Goal: Find specific page/section: Find specific page/section

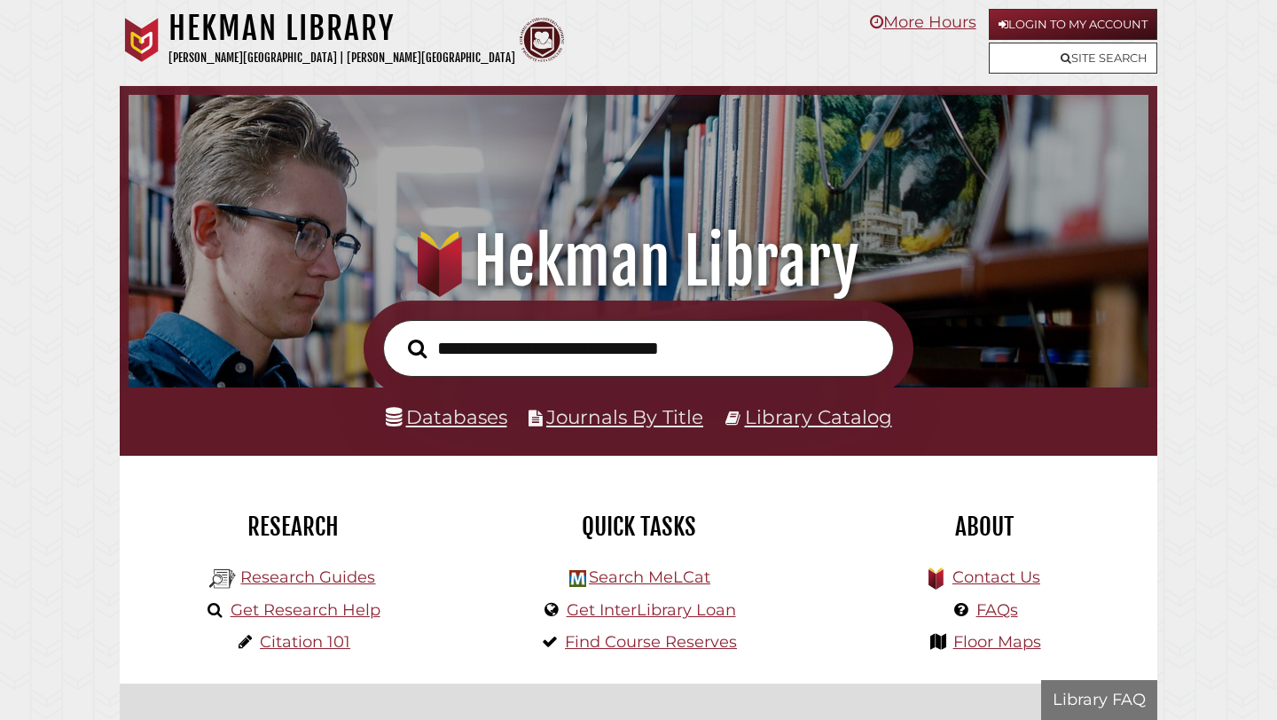
scroll to position [337, 1011]
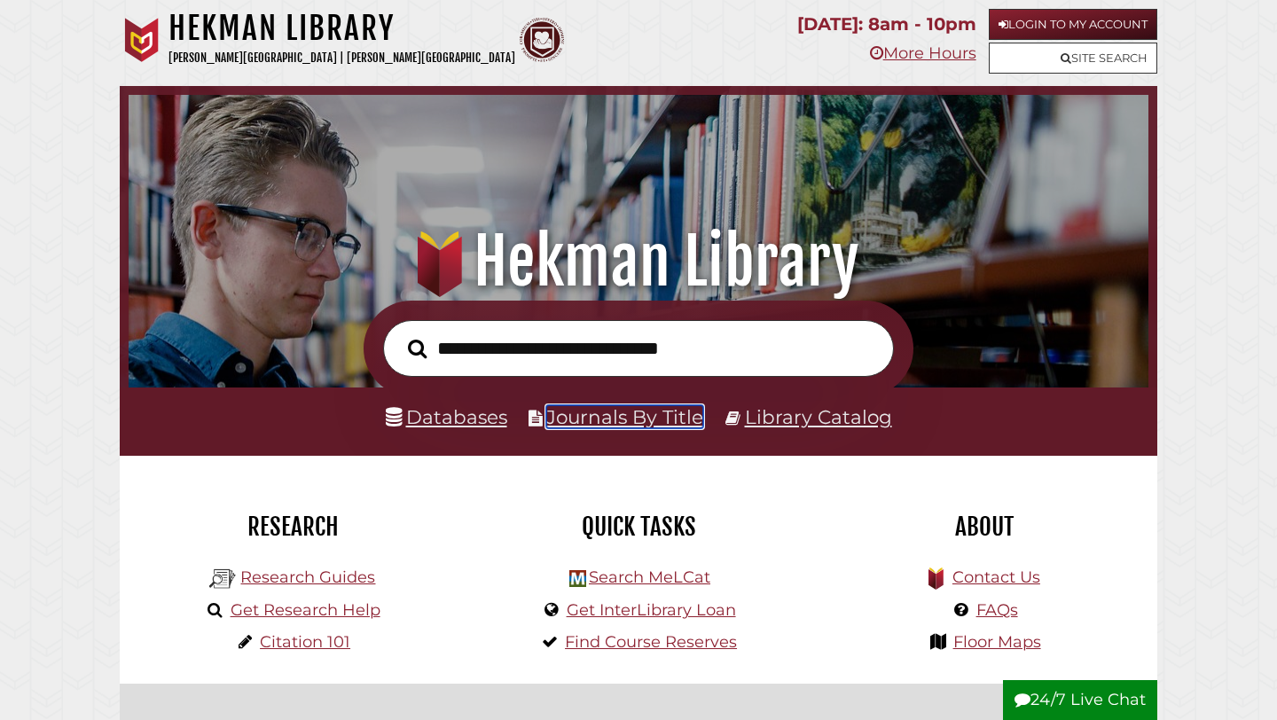
click at [585, 419] on link "Journals By Title" at bounding box center [624, 416] width 157 height 23
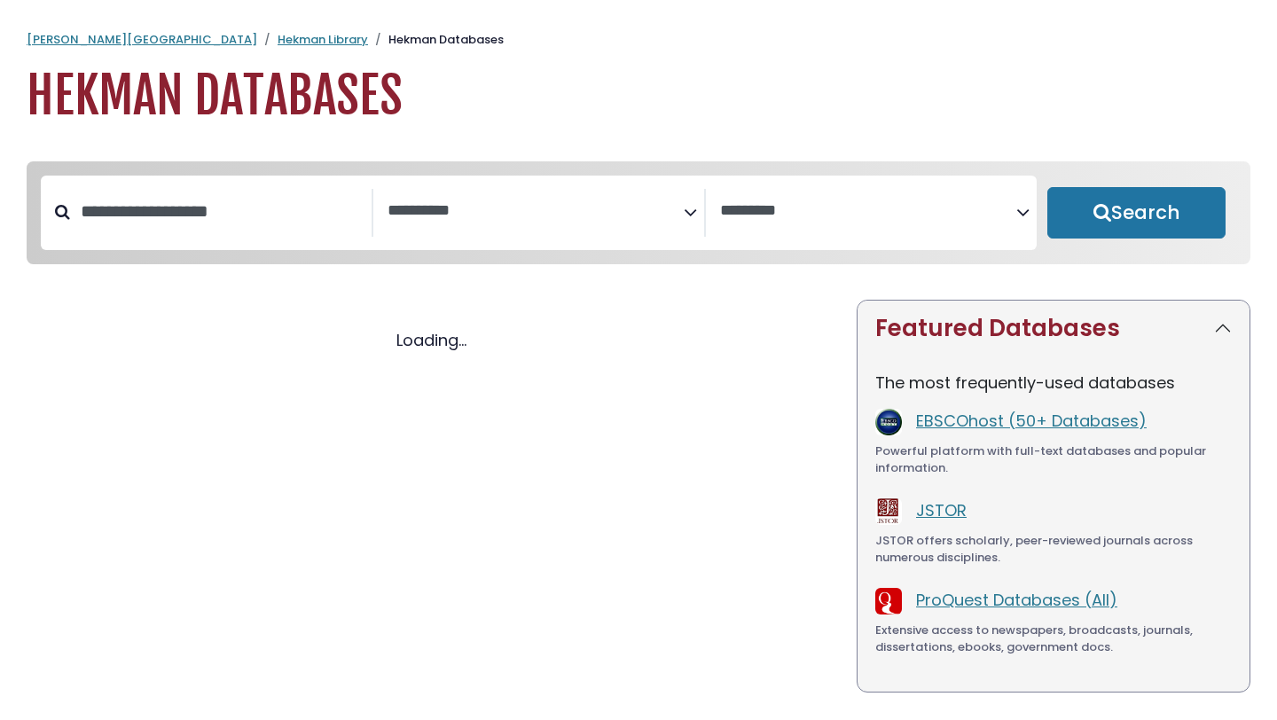
select select "Database Subject Filter"
select select "Database Vendors Filter"
select select "Database Subject Filter"
select select "Database Vendors Filter"
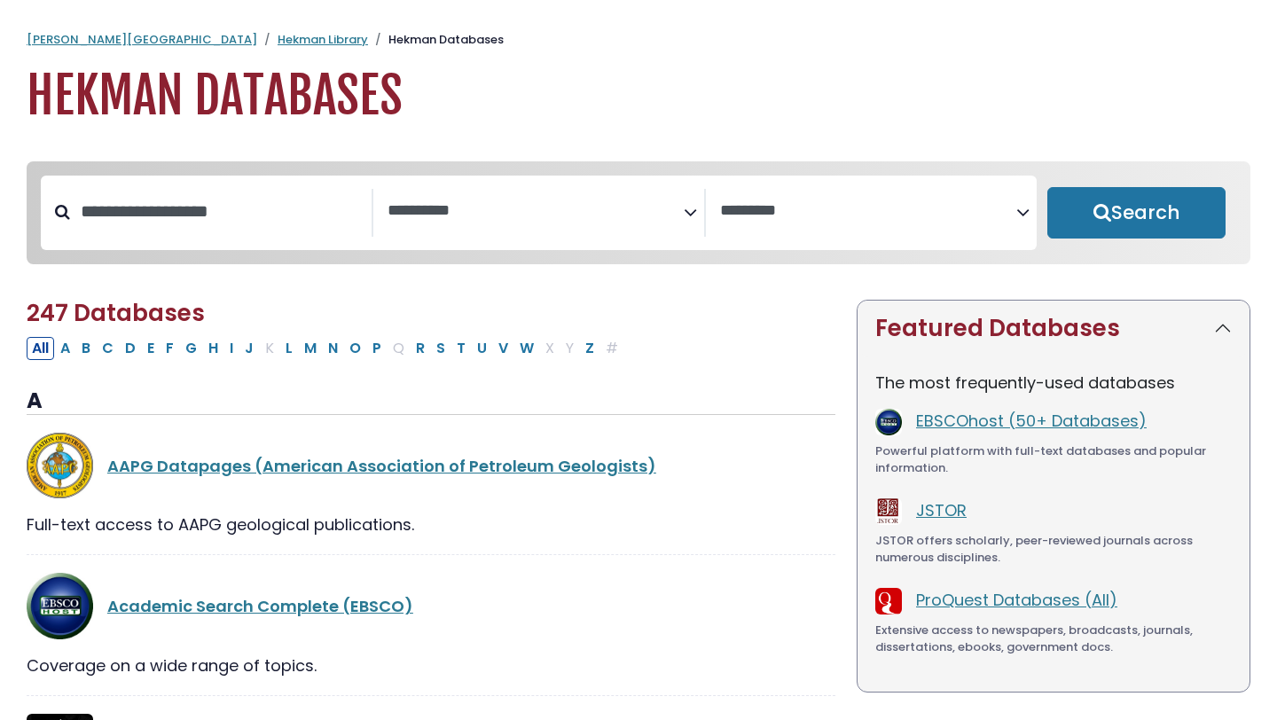
click at [469, 214] on textarea "Search" at bounding box center [536, 211] width 296 height 19
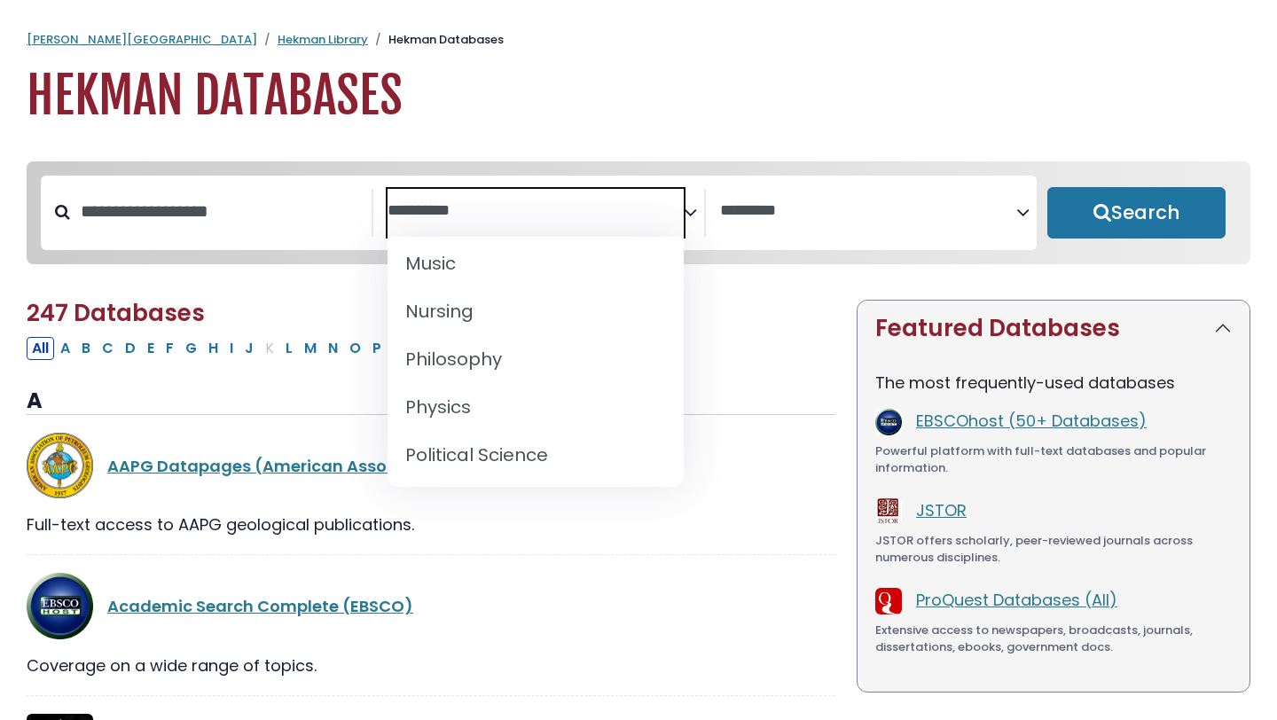
scroll to position [1398, 0]
select select "*****"
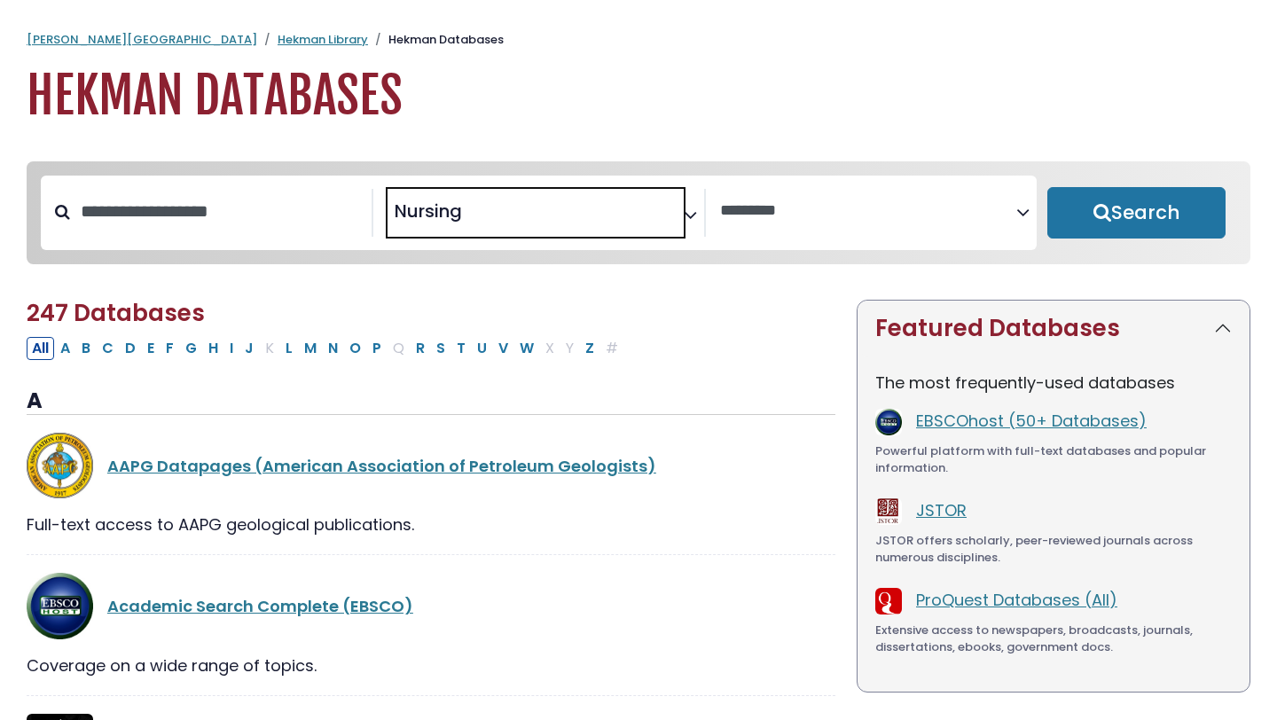
scroll to position [665, 0]
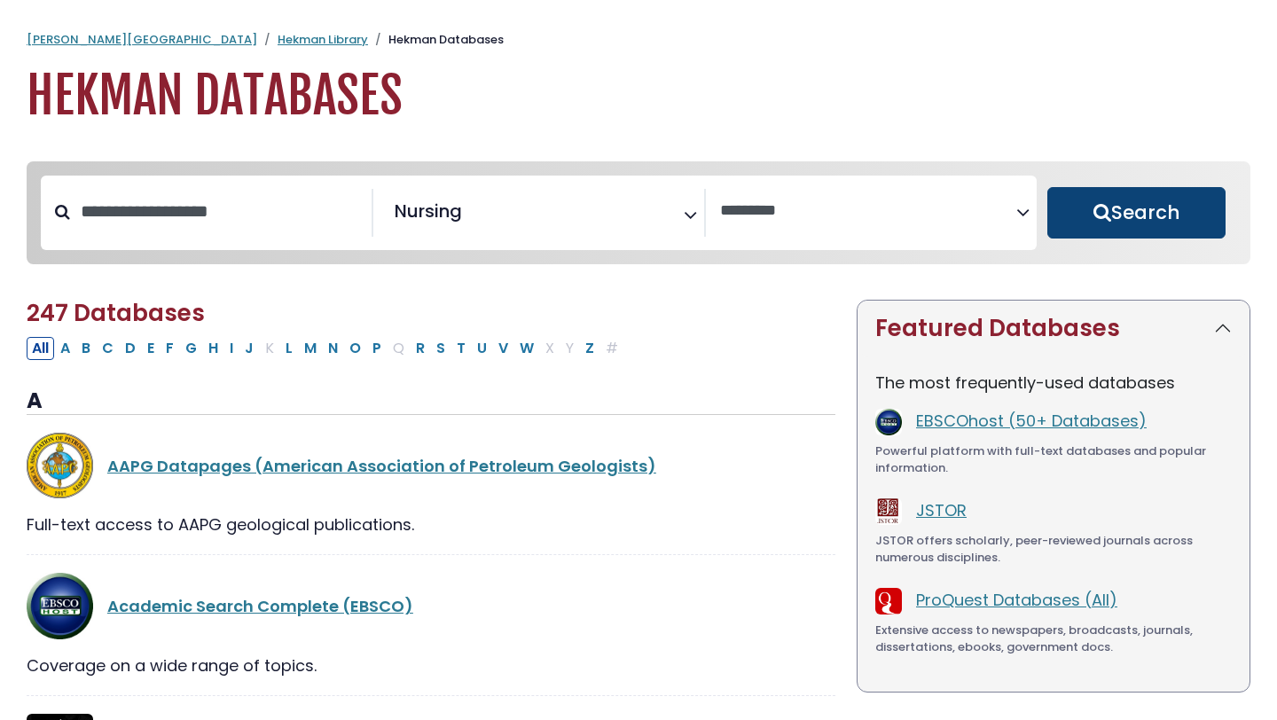
click at [1142, 209] on button "Search" at bounding box center [1136, 212] width 178 height 51
select select "Database Vendors Filter"
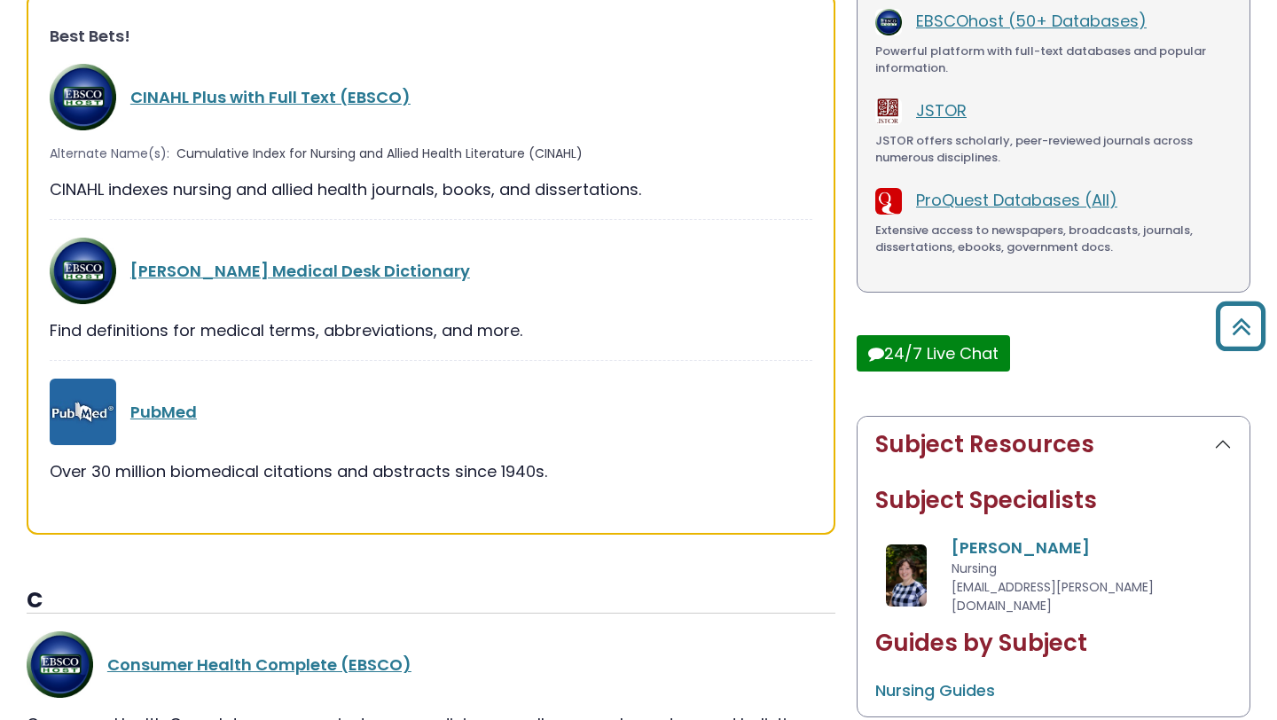
scroll to position [372, 0]
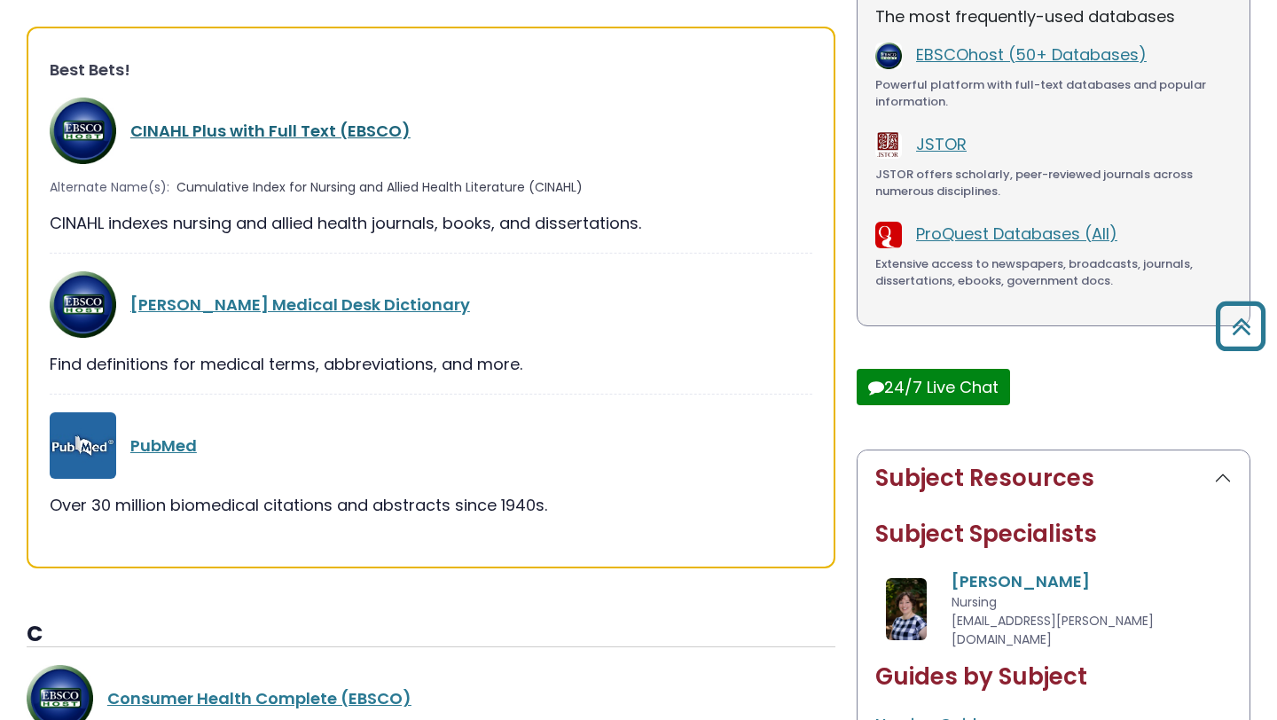
click at [299, 137] on link "CINAHL Plus with Full Text (EBSCO)" at bounding box center [270, 131] width 280 height 22
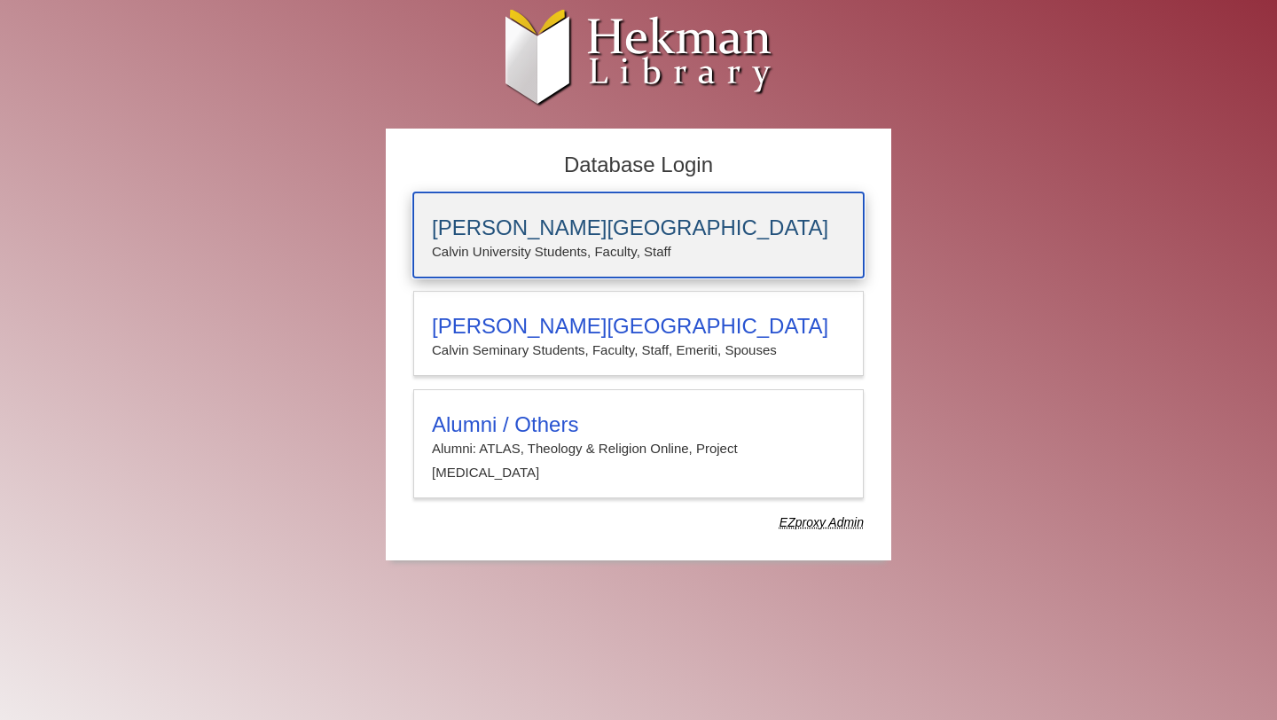
click at [507, 255] on p "Calvin University Students, Faculty, Staff" at bounding box center [638, 251] width 413 height 23
